Goal: Task Accomplishment & Management: Use online tool/utility

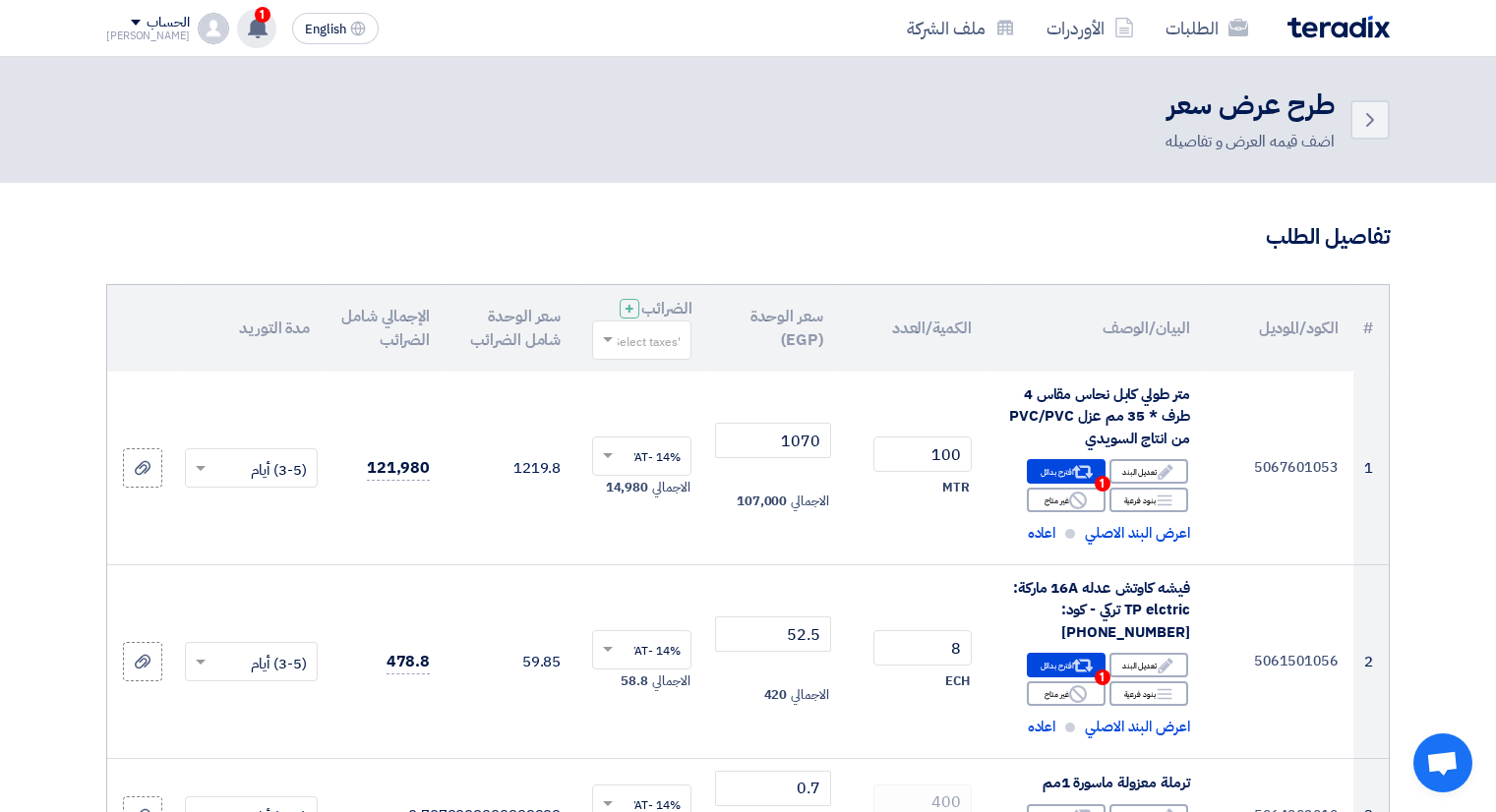
drag, startPoint x: 0, startPoint y: 0, endPoint x: 228, endPoint y: 29, distance: 229.8
click at [236, 88] on div "Back طرح عرض سعر اضف قيمه العرض و تفاصيله" at bounding box center [748, 120] width 1284 height 67
click at [248, 29] on use at bounding box center [258, 28] width 20 height 22
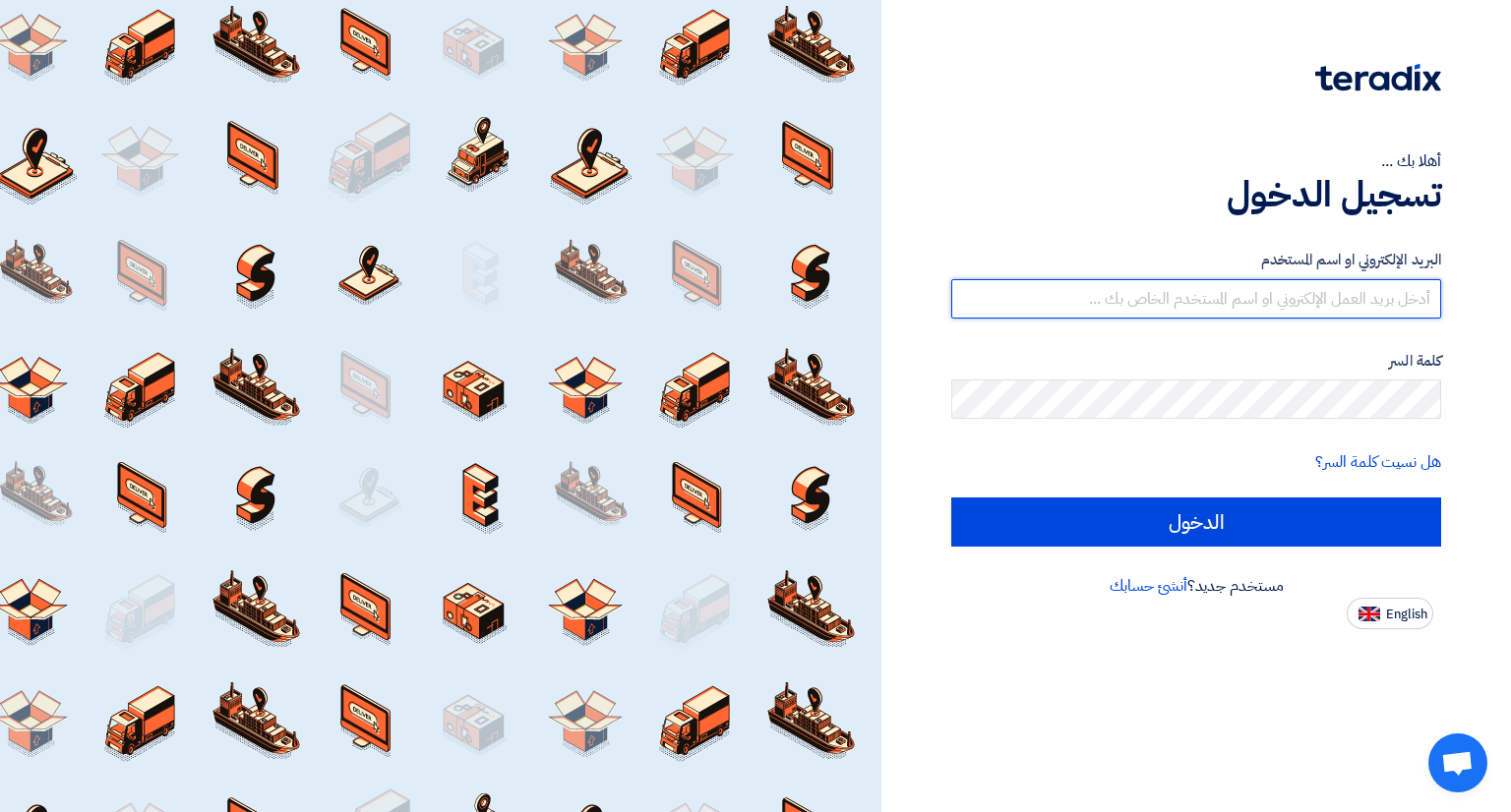
drag, startPoint x: 1168, startPoint y: 304, endPoint x: 1176, endPoint y: 296, distance: 11.3
click at [1175, 296] on input "text" at bounding box center [1196, 299] width 490 height 39
click at [951, 497] on input "الدخول" at bounding box center [1196, 522] width 490 height 49
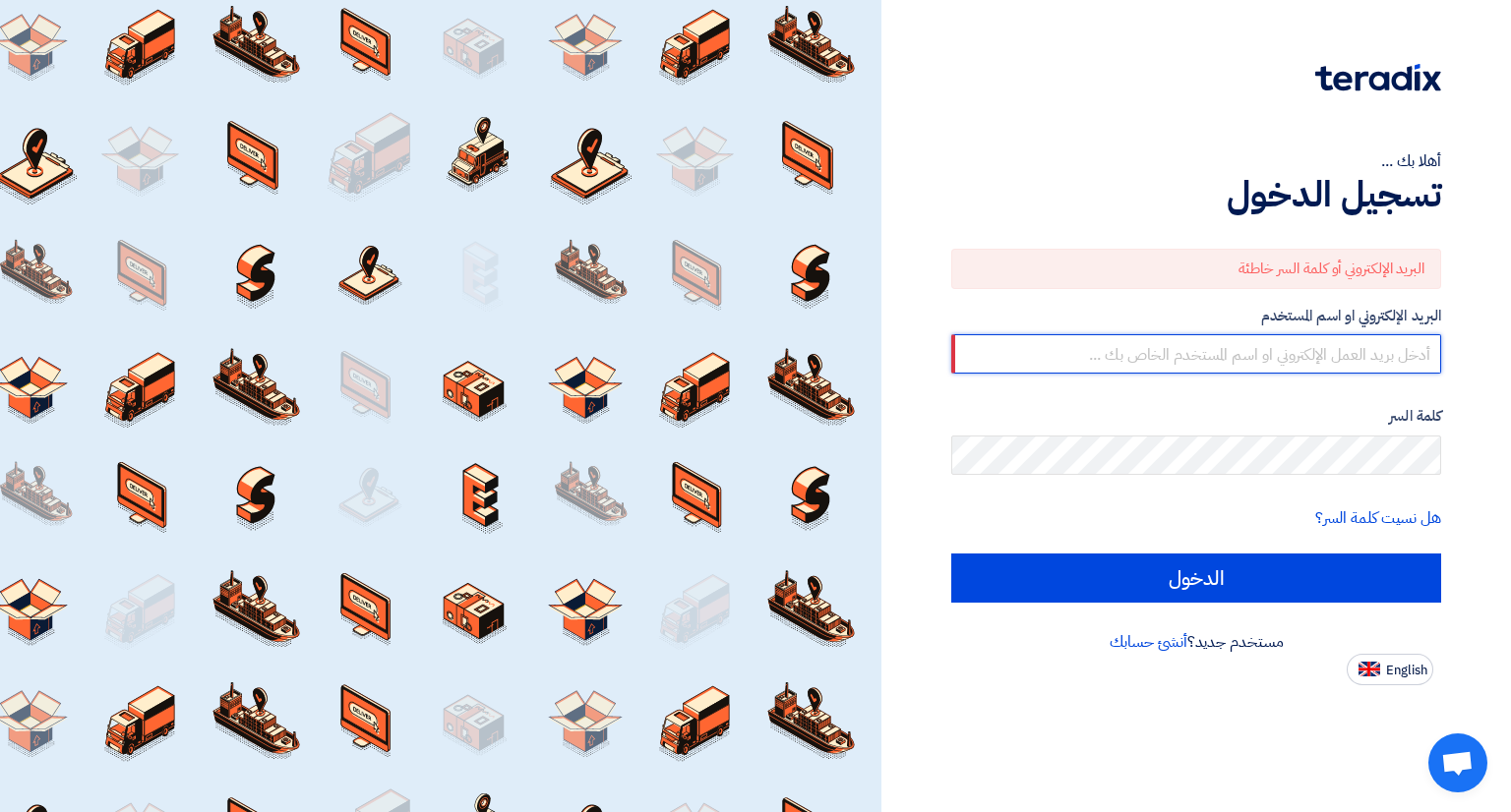
type input "[EMAIL_ADDRESS][DOMAIN_NAME]"
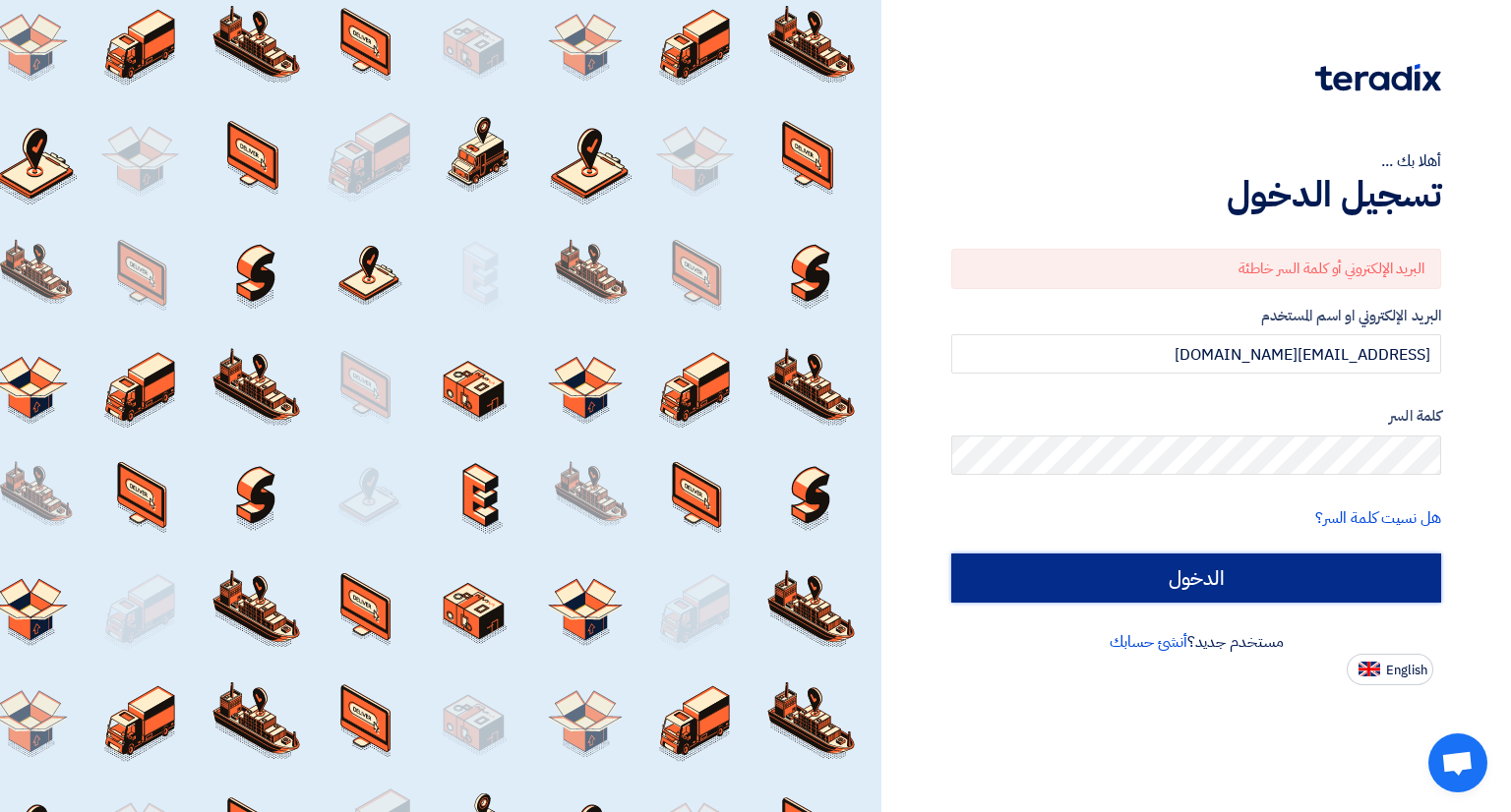
click at [1137, 564] on input "الدخول" at bounding box center [1196, 578] width 490 height 49
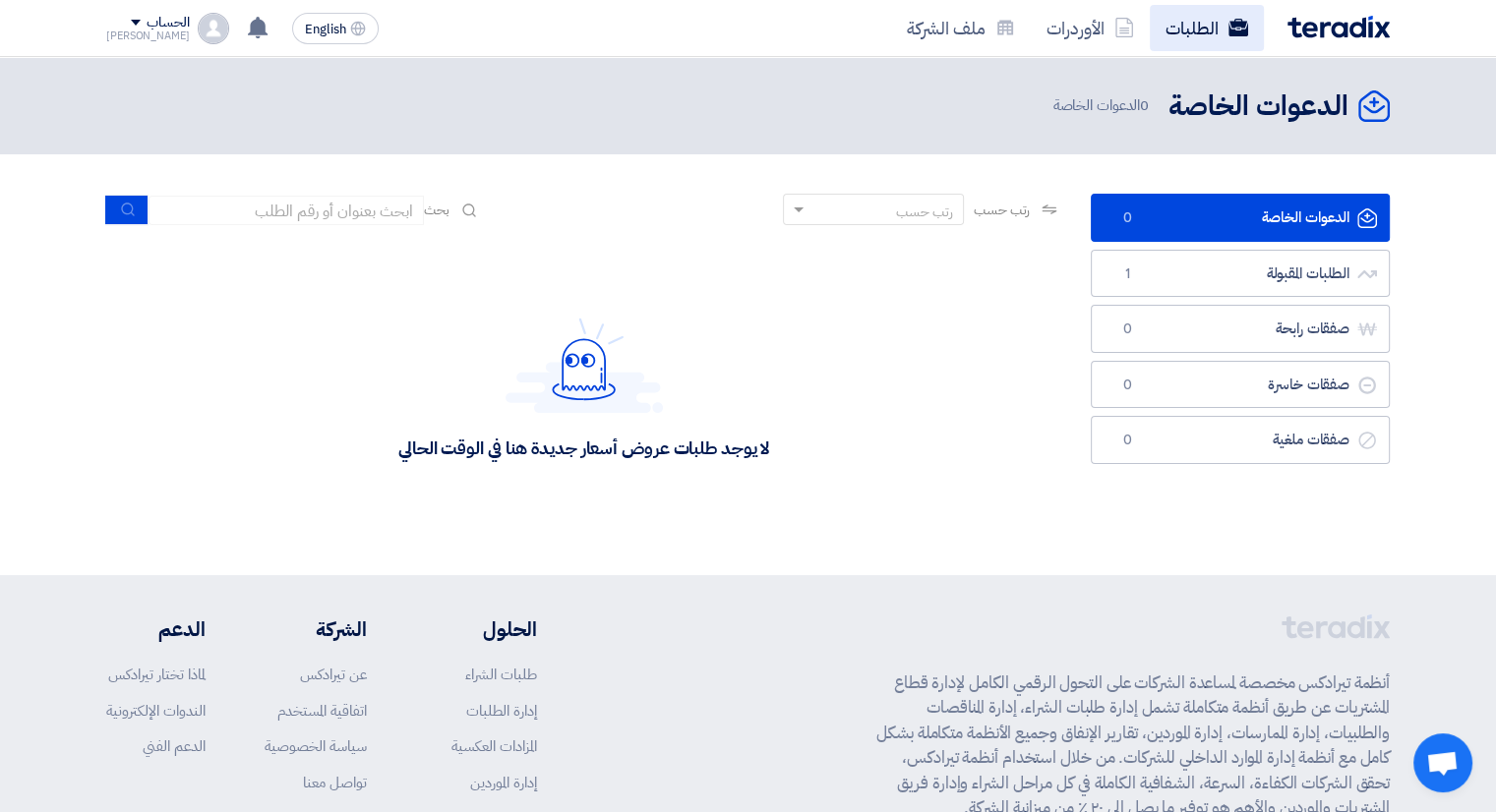
click at [1212, 29] on link "الطلبات" at bounding box center [1207, 28] width 114 height 46
click at [1125, 40] on link "الأوردرات" at bounding box center [1090, 28] width 119 height 46
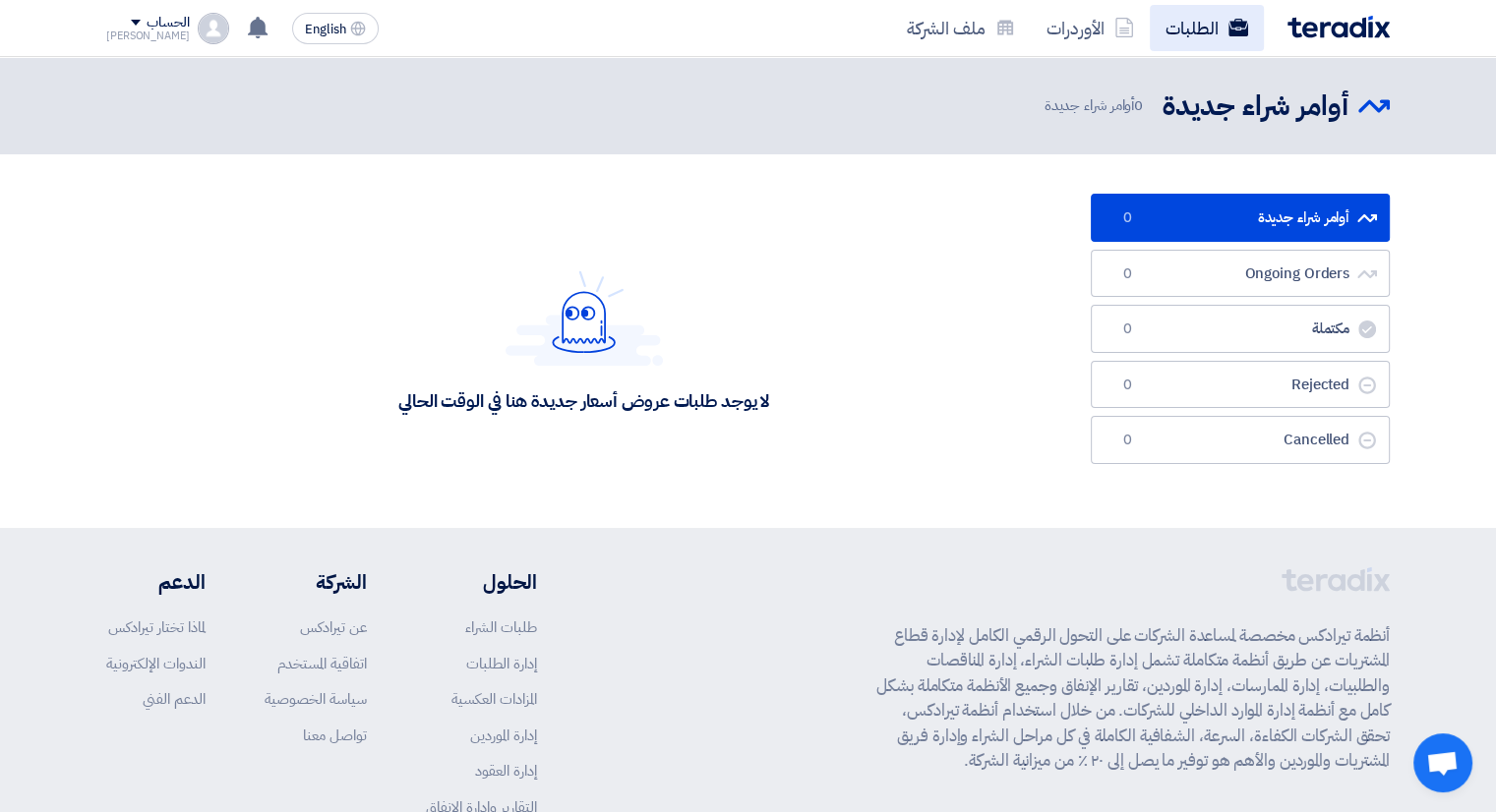
click at [1213, 39] on link "الطلبات" at bounding box center [1207, 28] width 114 height 46
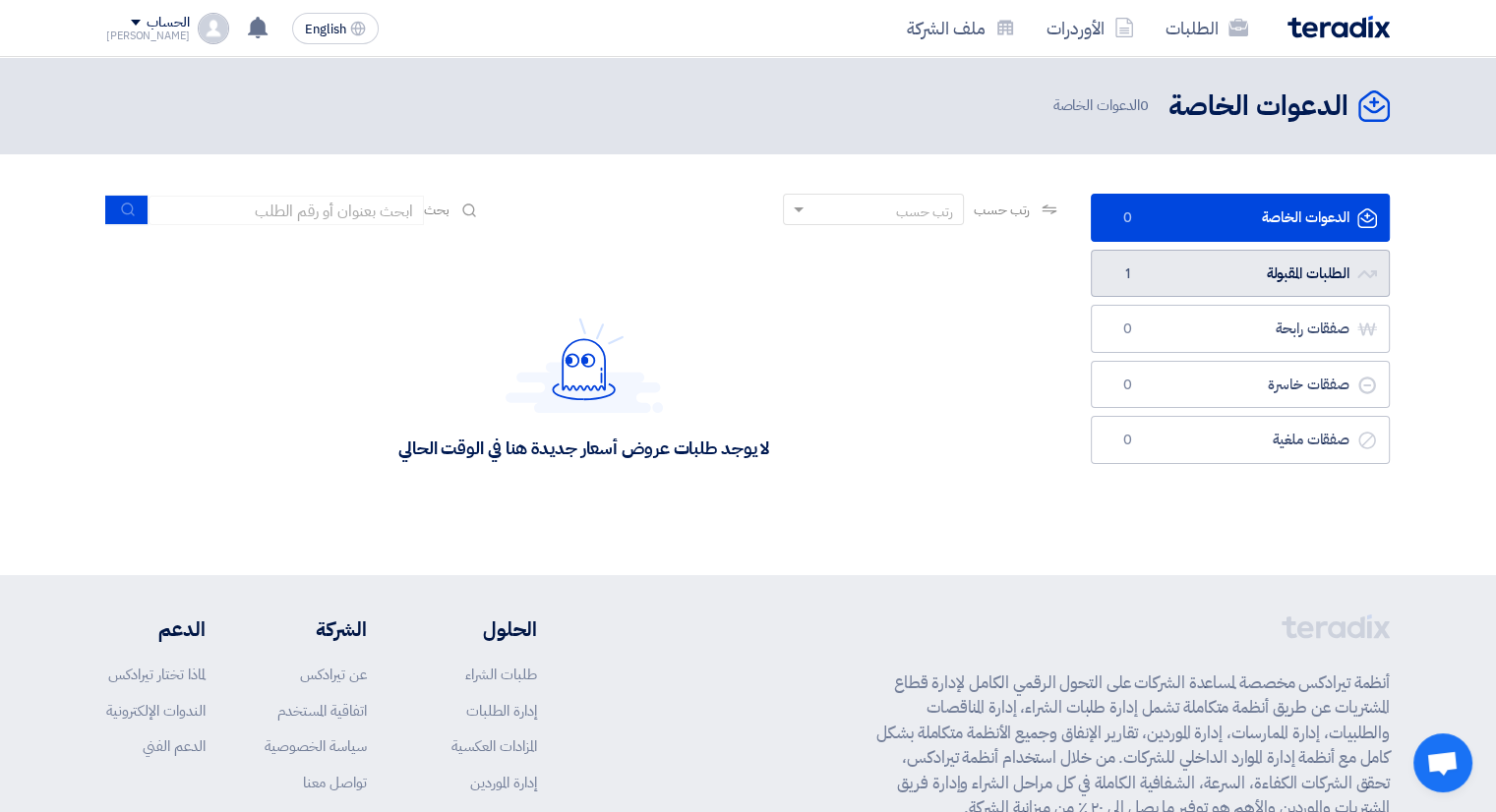
click at [1304, 289] on link "الطلبات المقبولة الطلبات المقبولة 1" at bounding box center [1240, 273] width 299 height 48
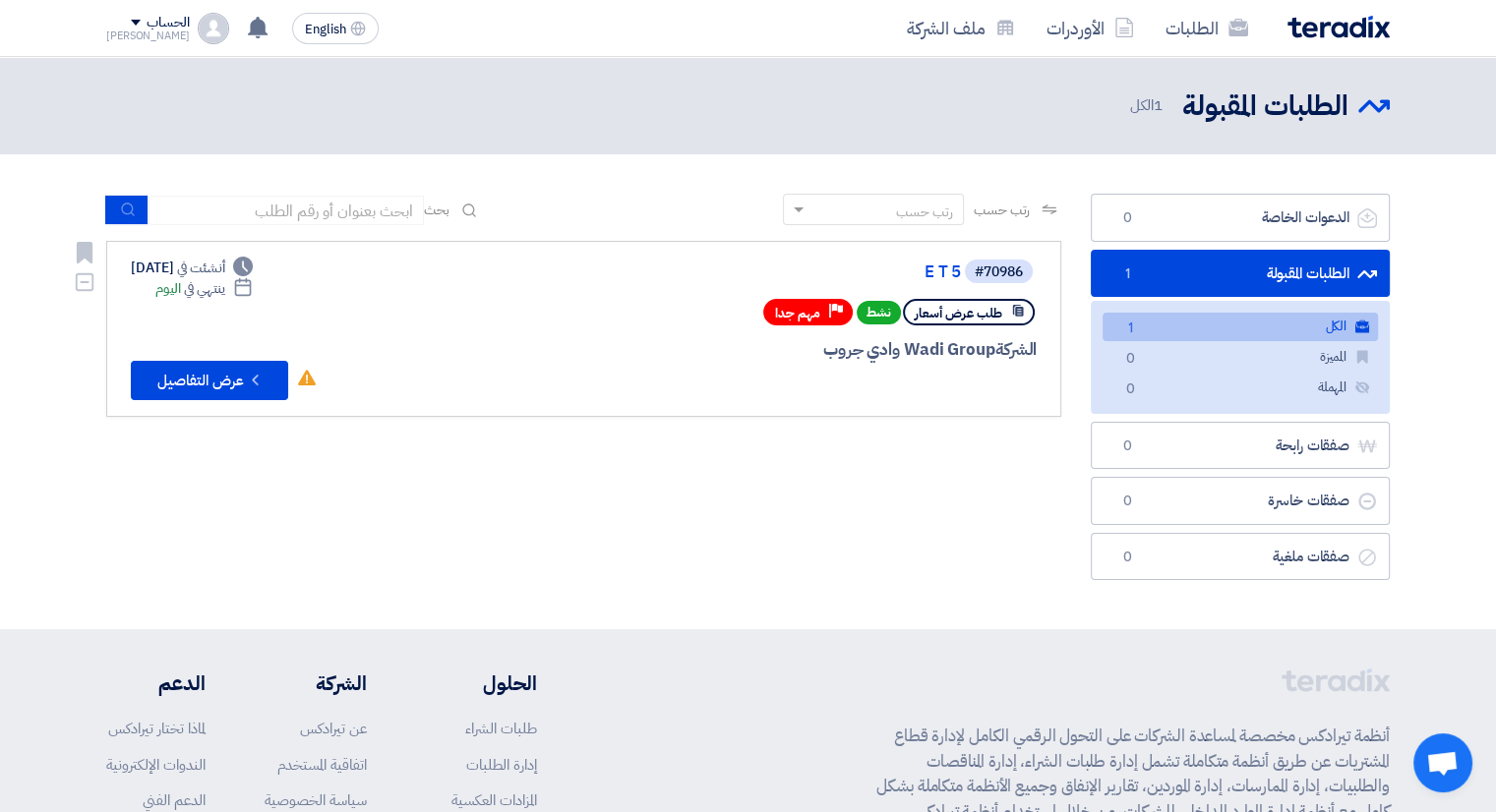
click at [257, 399] on div "لم تقم بأي نشاط في هذا الطلب Check details عرض التفاصيل" at bounding box center [224, 381] width 187 height 39
click at [257, 386] on icon "Check details" at bounding box center [255, 380] width 19 height 19
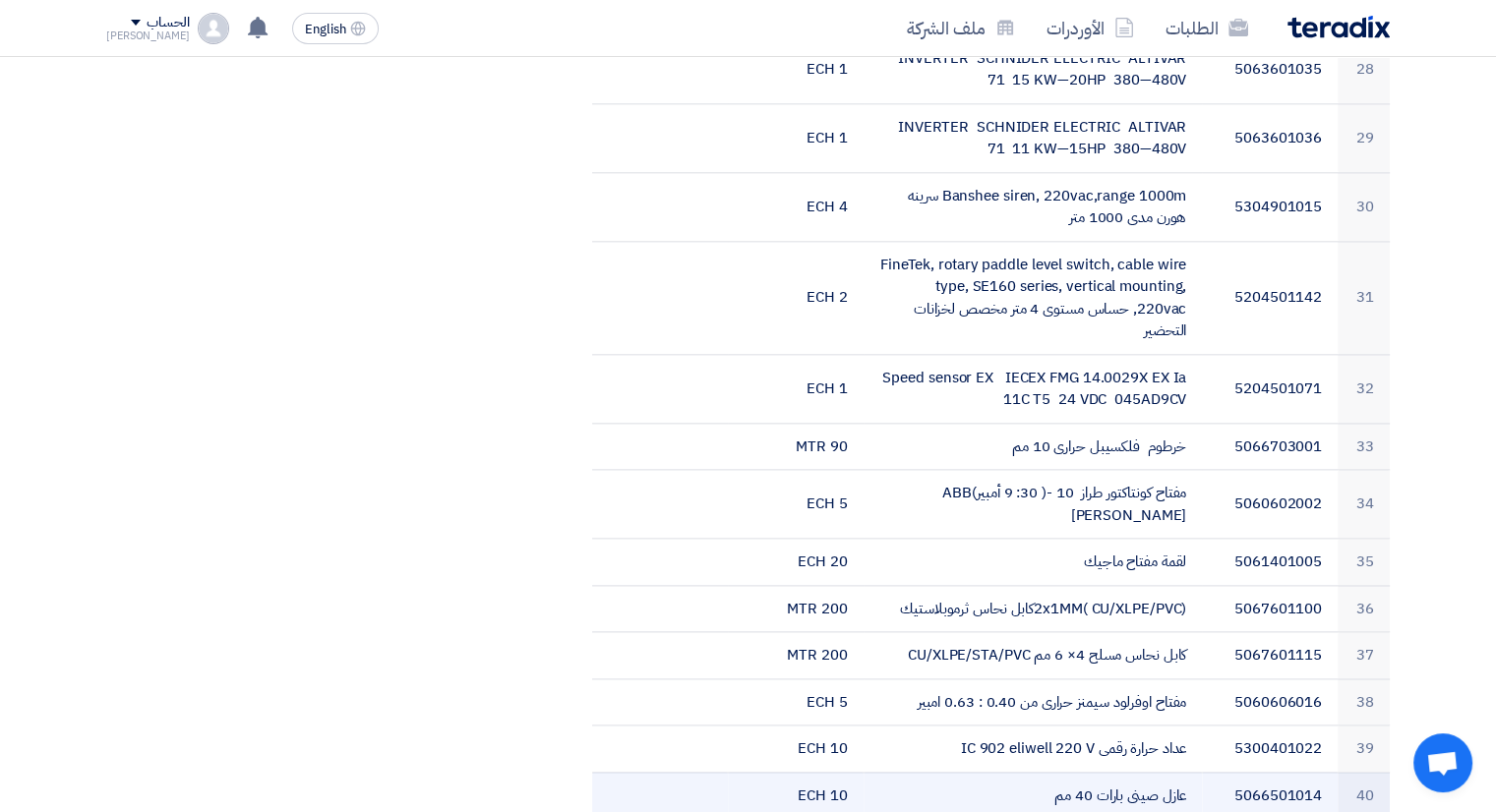
scroll to position [2557, 0]
